Goal: Use online tool/utility: Utilize a website feature to perform a specific function

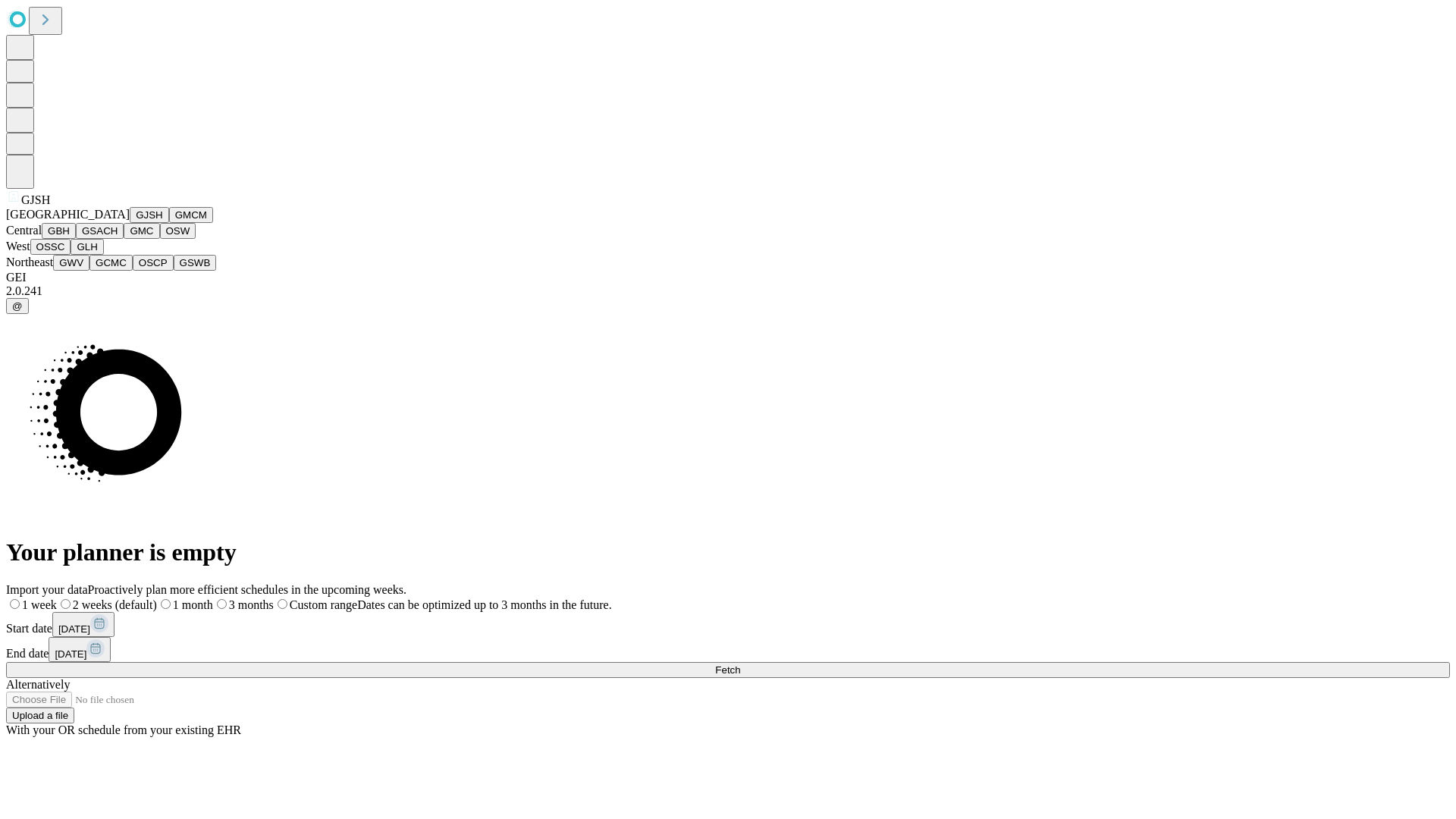
click at [130, 223] on button "GJSH" at bounding box center [149, 215] width 40 height 15
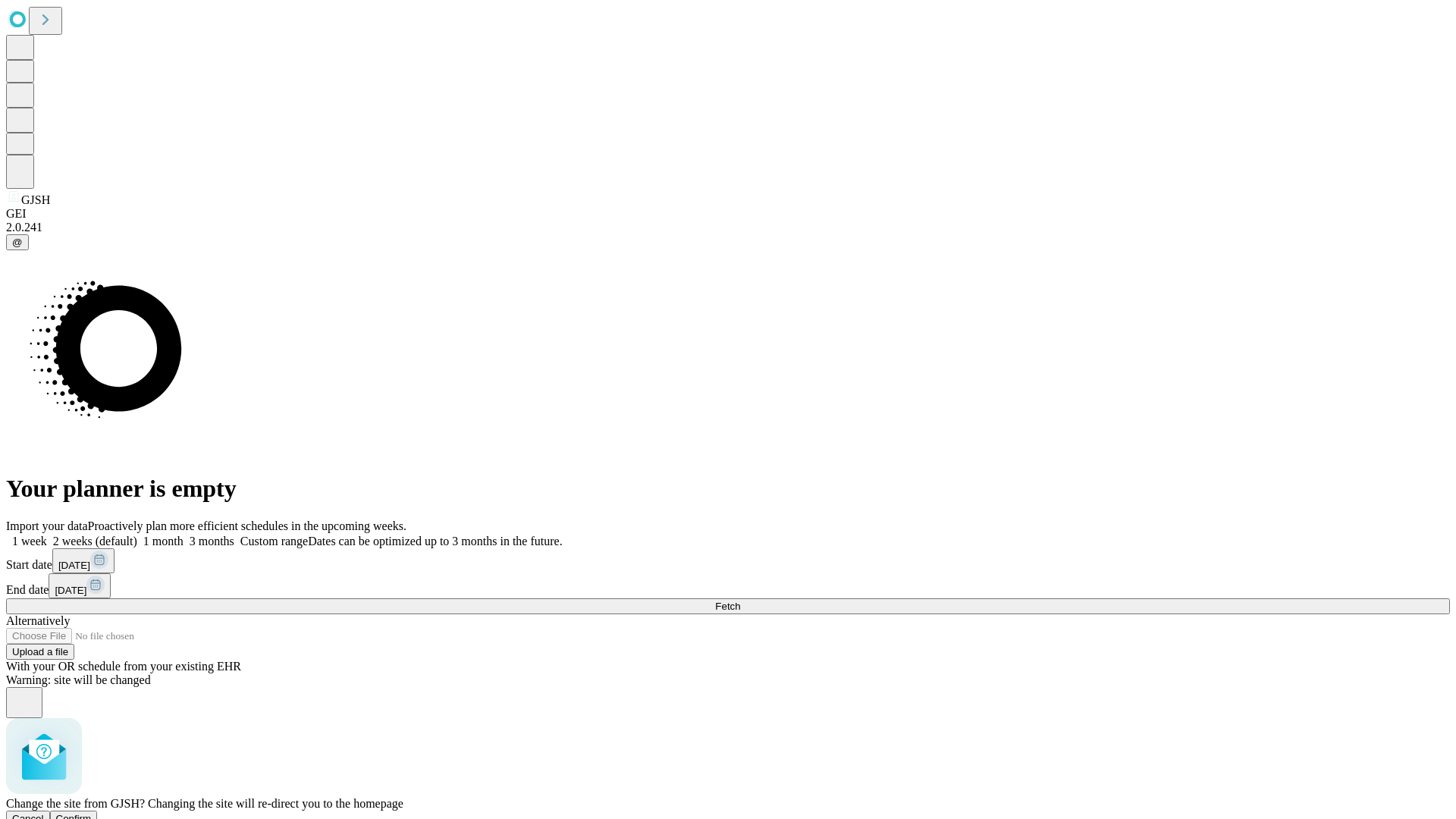
click at [92, 813] on span "Confirm" at bounding box center [73, 819] width 36 height 12
click at [47, 535] on label "1 week" at bounding box center [26, 541] width 41 height 13
click at [740, 600] on span "Fetch" at bounding box center [727, 606] width 25 height 12
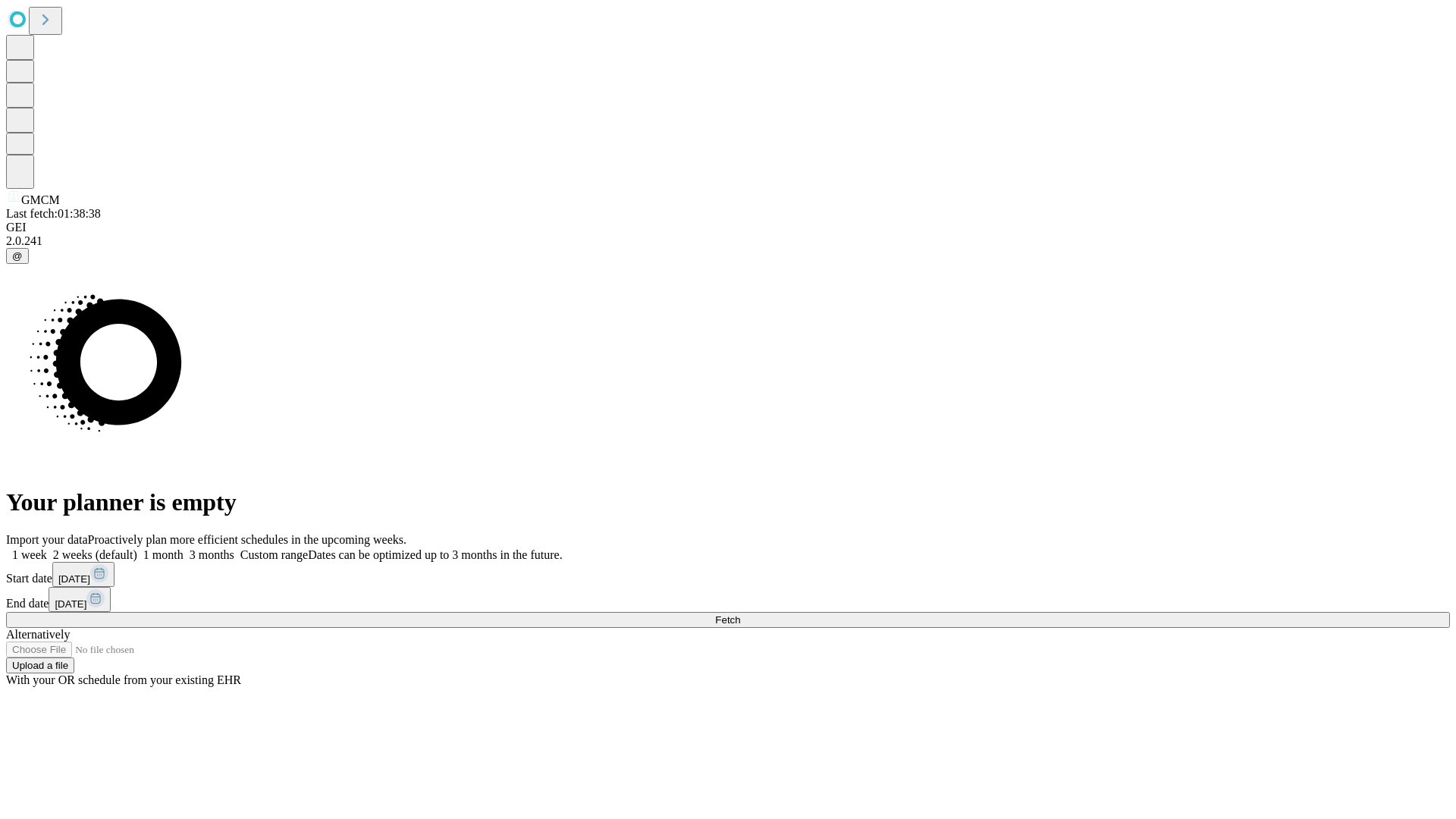
click at [47, 548] on label "1 week" at bounding box center [26, 554] width 41 height 13
click at [740, 614] on span "Fetch" at bounding box center [727, 620] width 25 height 12
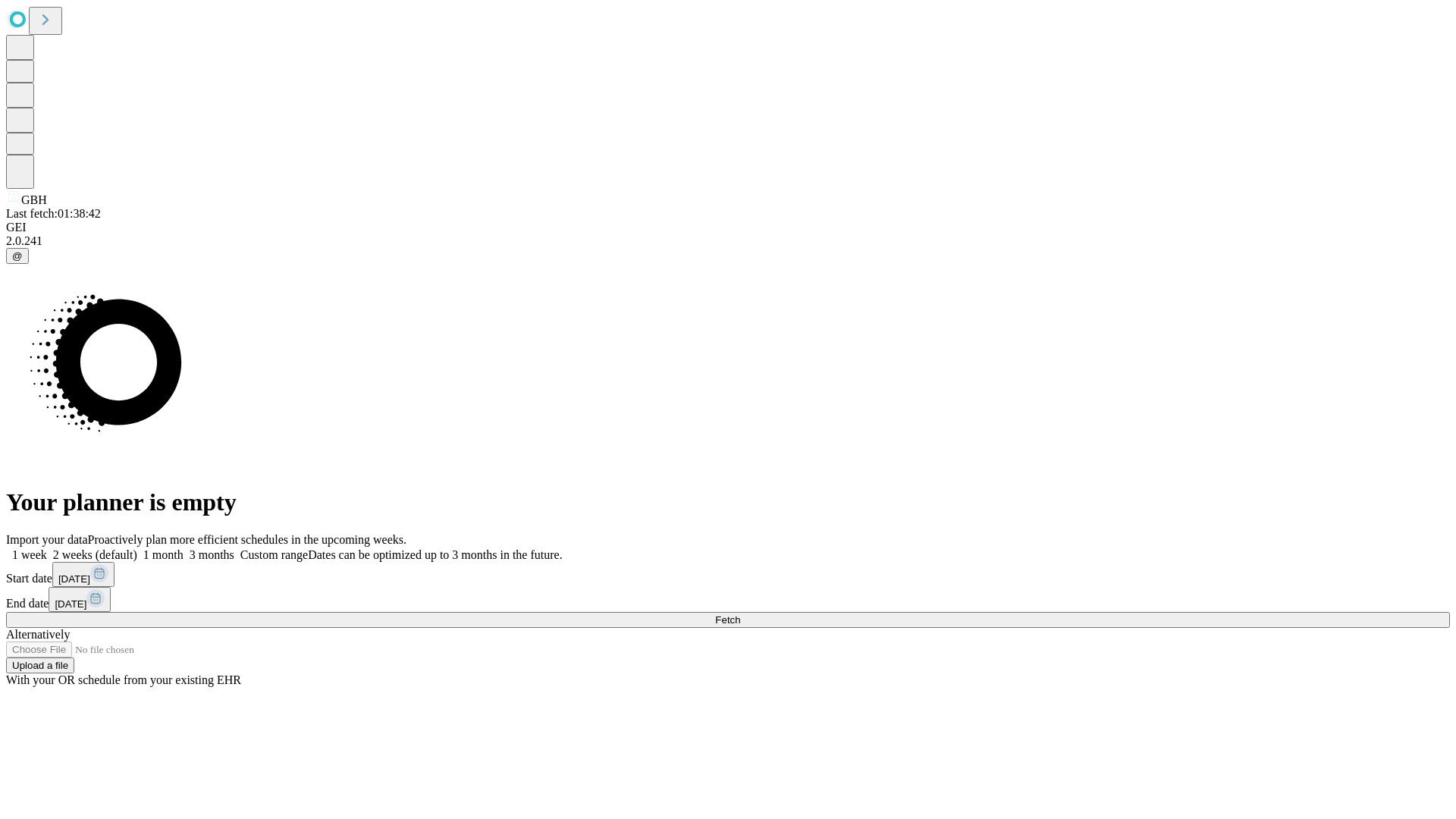
click at [47, 548] on label "1 week" at bounding box center [26, 554] width 41 height 13
click at [740, 614] on span "Fetch" at bounding box center [727, 620] width 25 height 12
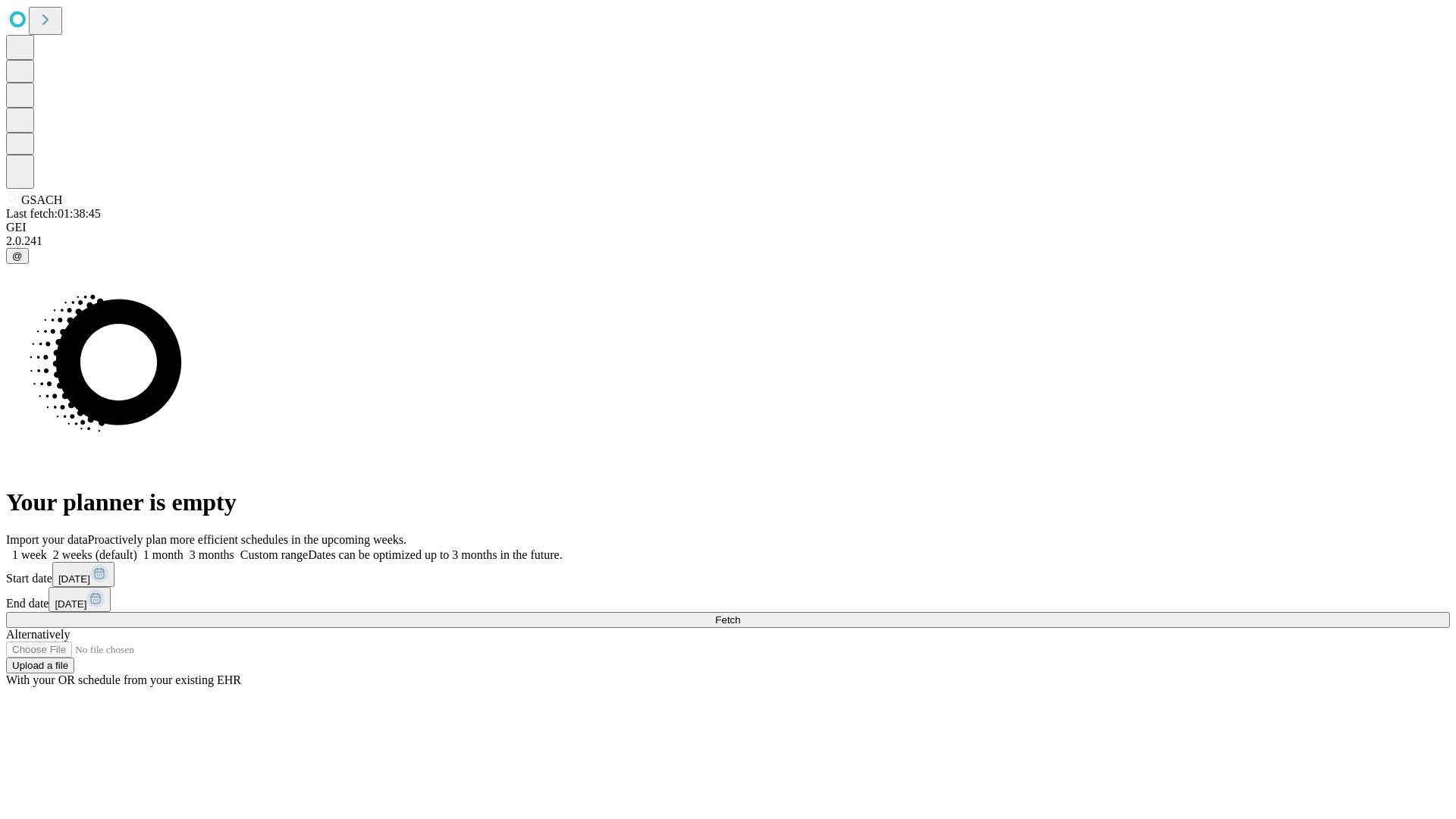
click at [47, 548] on label "1 week" at bounding box center [26, 554] width 41 height 13
click at [740, 614] on span "Fetch" at bounding box center [727, 620] width 25 height 12
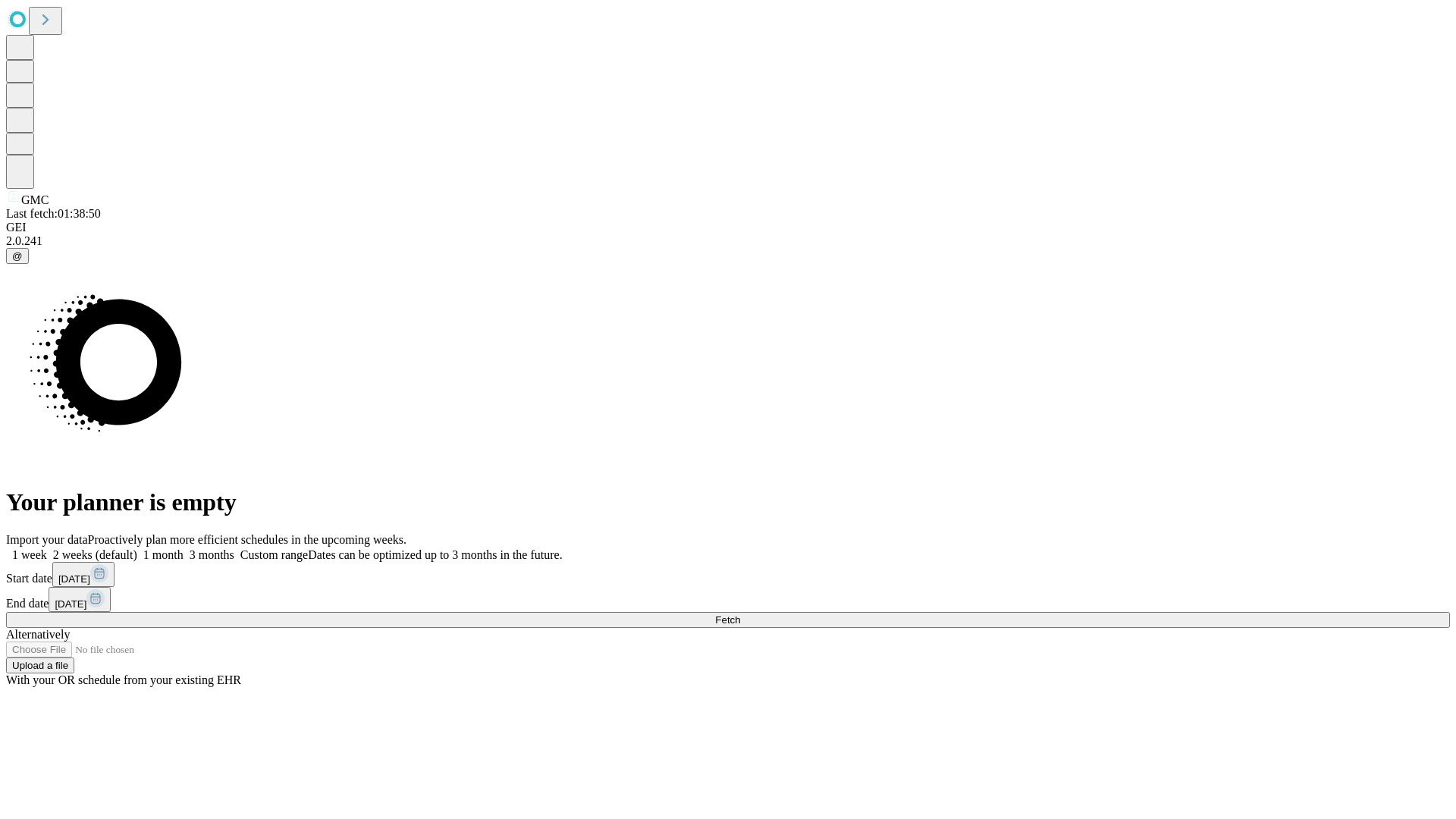
click at [740, 614] on span "Fetch" at bounding box center [727, 620] width 25 height 12
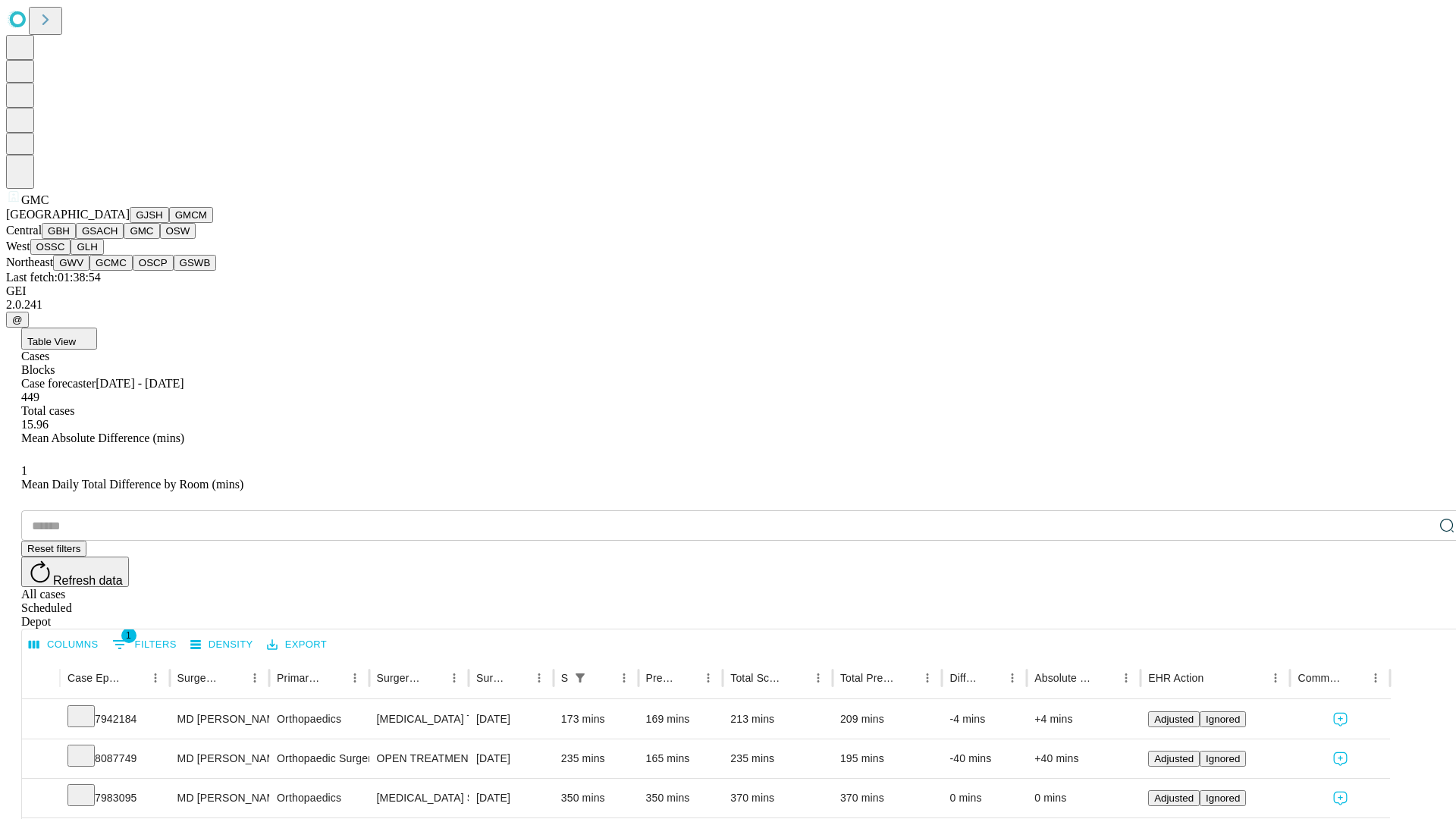
click at [160, 239] on button "OSW" at bounding box center [178, 231] width 37 height 15
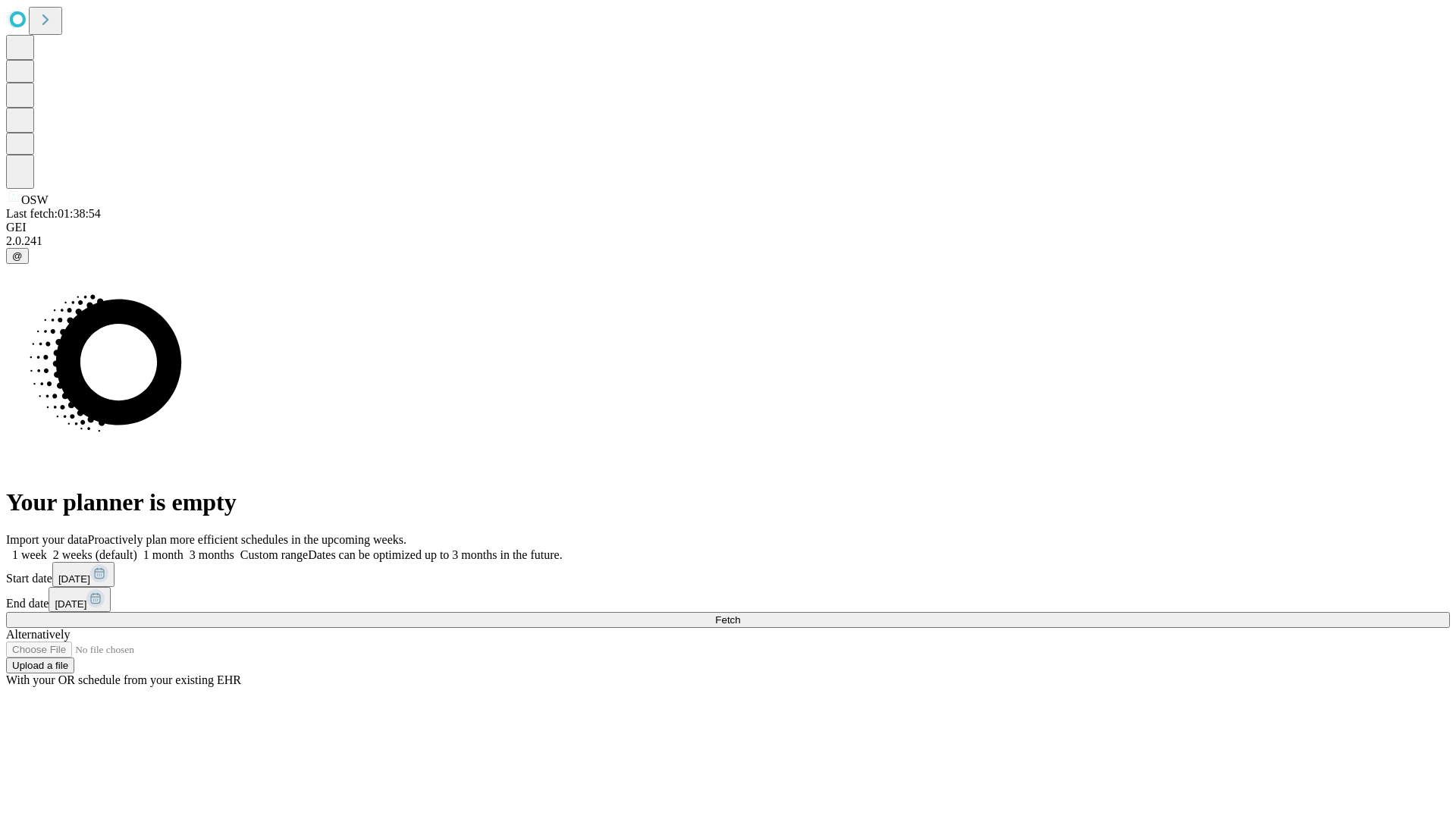
click at [47, 548] on label "1 week" at bounding box center [26, 554] width 41 height 13
click at [740, 614] on span "Fetch" at bounding box center [727, 620] width 25 height 12
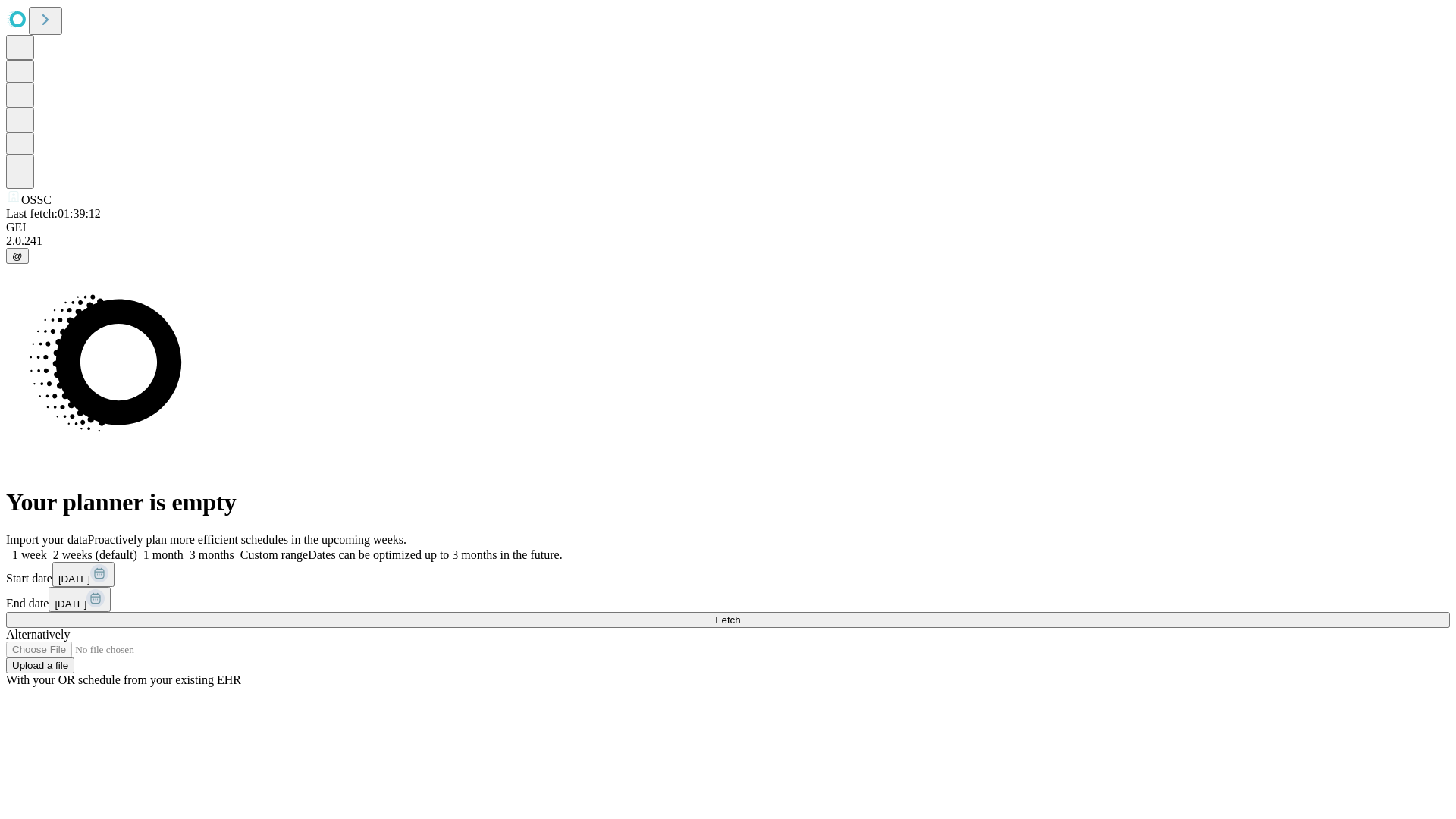
click at [47, 548] on label "1 week" at bounding box center [26, 554] width 41 height 13
click at [740, 614] on span "Fetch" at bounding box center [727, 620] width 25 height 12
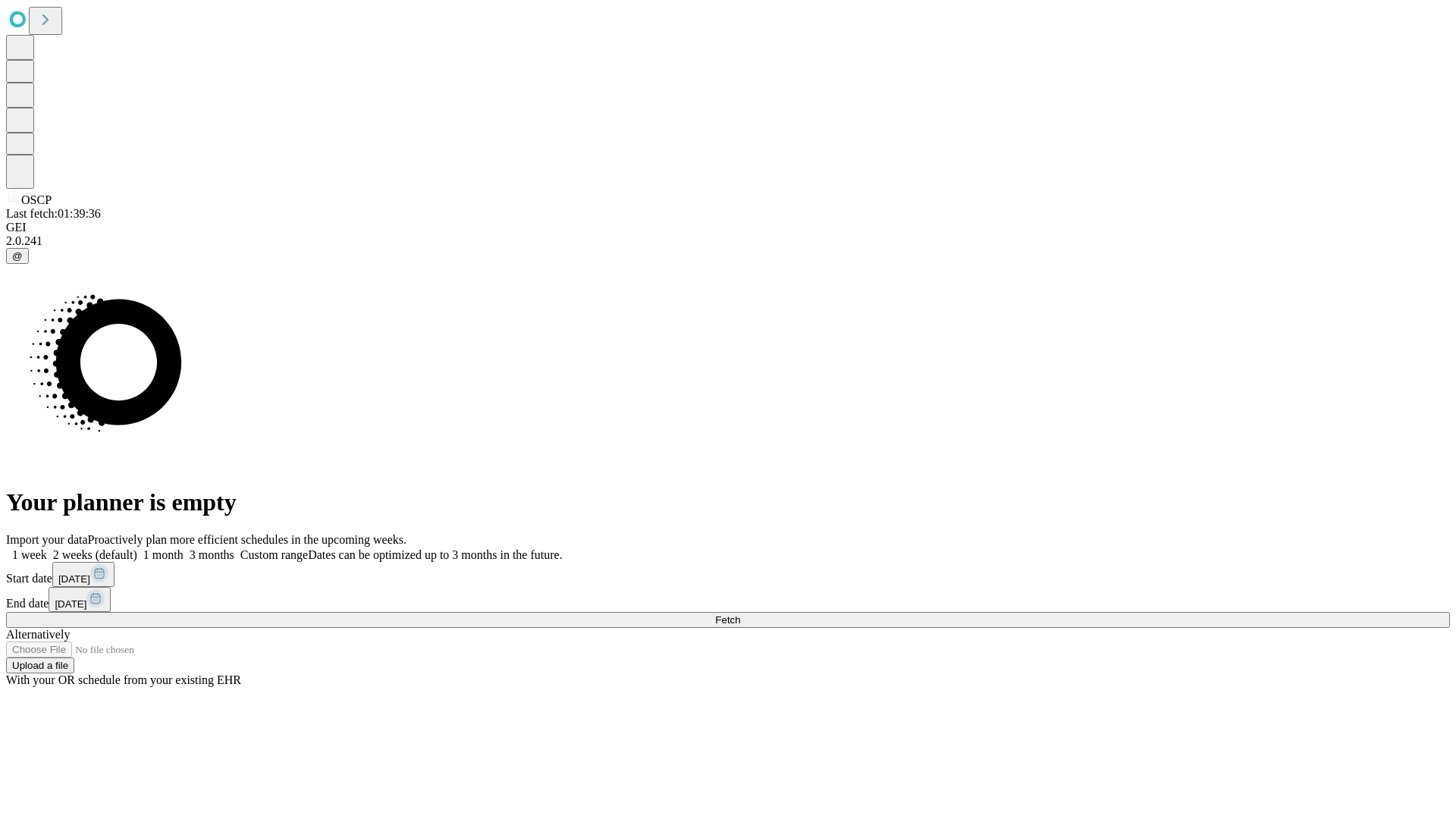
click at [47, 548] on label "1 week" at bounding box center [26, 554] width 41 height 13
click at [740, 614] on span "Fetch" at bounding box center [727, 620] width 25 height 12
